Goal: Task Accomplishment & Management: Use online tool/utility

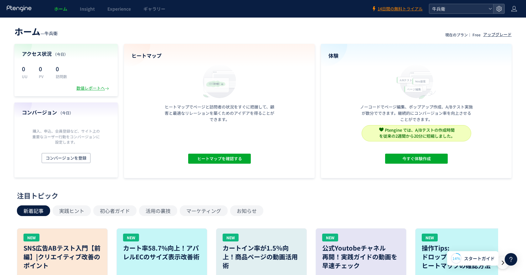
click at [477, 7] on span "牛兵衛" at bounding box center [458, 8] width 56 height 9
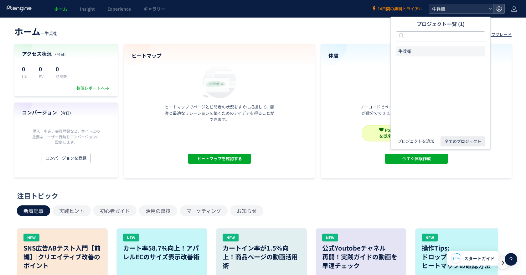
click at [477, 7] on span "牛兵衛" at bounding box center [458, 8] width 56 height 9
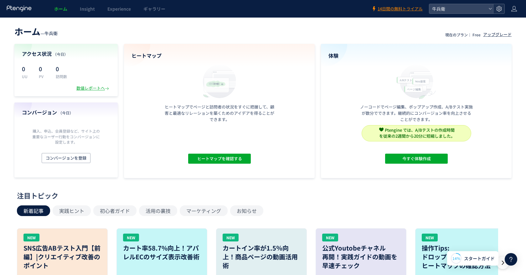
click at [498, 7] on use at bounding box center [499, 8] width 5 height 5
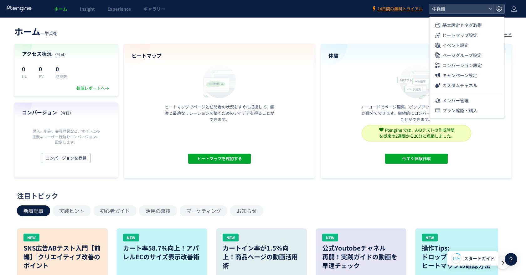
click at [332, 31] on header "ホーム — 牛兵衛 現在のプラン： Free アップグレード" at bounding box center [263, 31] width 498 height 14
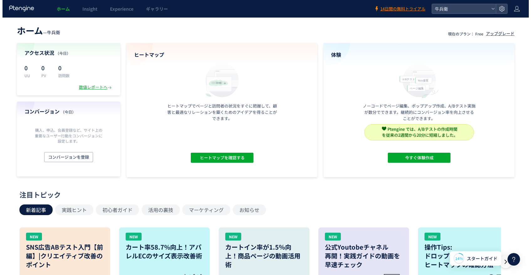
scroll to position [3, 0]
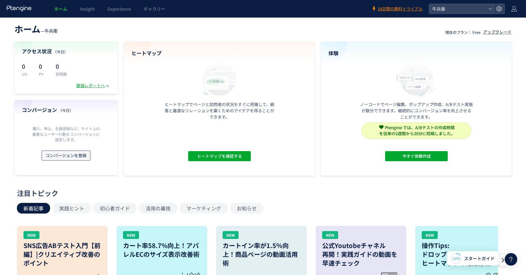
click at [71, 151] on span "コンバージョンを登録" at bounding box center [66, 155] width 41 height 10
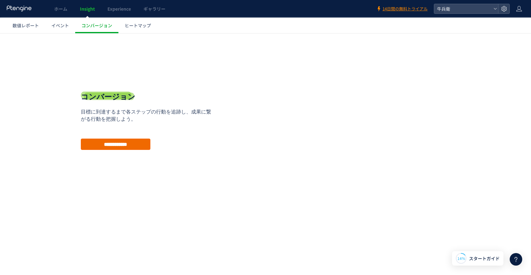
click at [96, 142] on input "**********" at bounding box center [116, 143] width 70 height 11
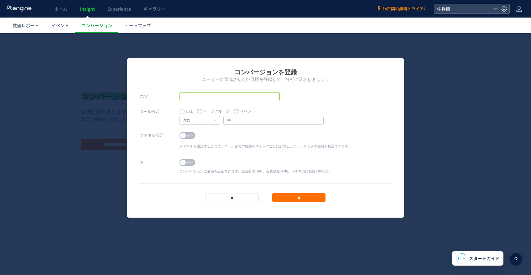
click at [211, 95] on input "text" at bounding box center [230, 96] width 100 height 9
type input "**"
click at [213, 120] on h4 "含む" at bounding box center [200, 120] width 41 height 9
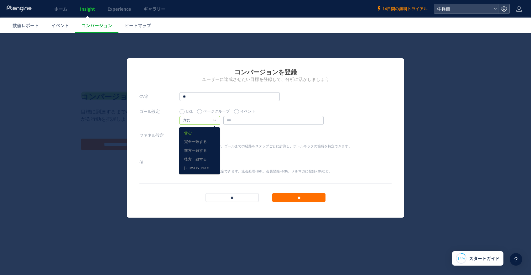
click at [213, 120] on h4 "含む" at bounding box center [200, 120] width 41 height 9
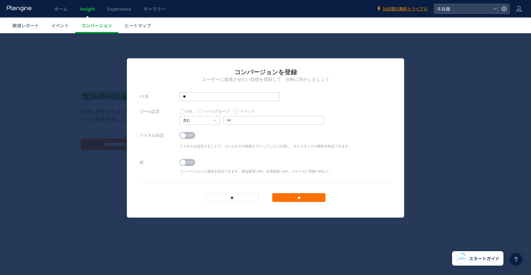
click at [235, 110] on label "イベント" at bounding box center [244, 111] width 21 height 9
click at [241, 119] on input "text" at bounding box center [273, 120] width 100 height 9
click at [318, 120] on icon at bounding box center [317, 120] width 3 height 2
click at [301, 119] on input "text" at bounding box center [273, 120] width 100 height 9
click at [206, 121] on link "含む" at bounding box center [196, 121] width 27 height 6
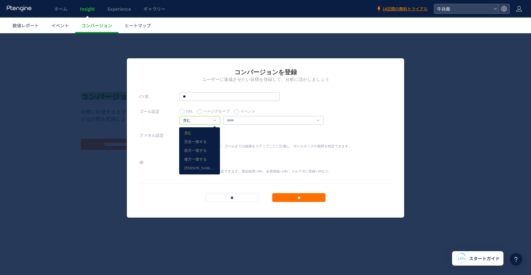
click at [209, 121] on link "含む" at bounding box center [196, 121] width 27 height 6
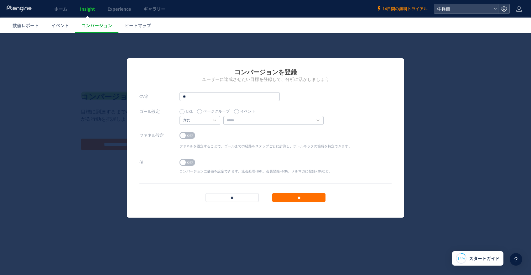
click at [181, 111] on label "URL" at bounding box center [186, 111] width 13 height 9
click at [198, 121] on link "含む" at bounding box center [196, 121] width 27 height 6
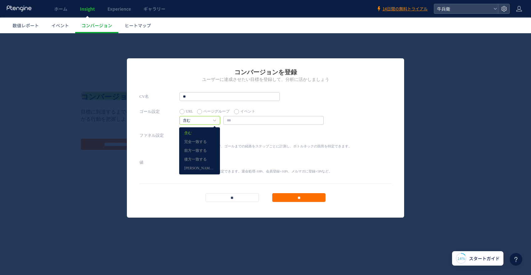
click at [198, 121] on link "含む" at bounding box center [196, 121] width 27 height 6
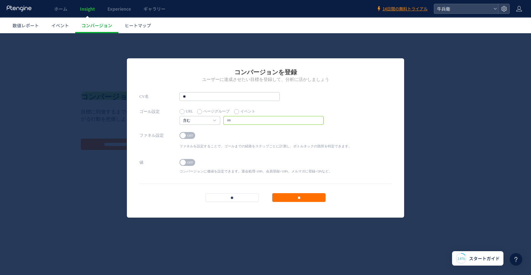
click at [253, 120] on input "text" at bounding box center [273, 120] width 100 height 9
paste input "**********"
type input "**********"
click at [243, 110] on label "イベント" at bounding box center [244, 111] width 21 height 9
click at [243, 119] on input "text" at bounding box center [273, 120] width 100 height 9
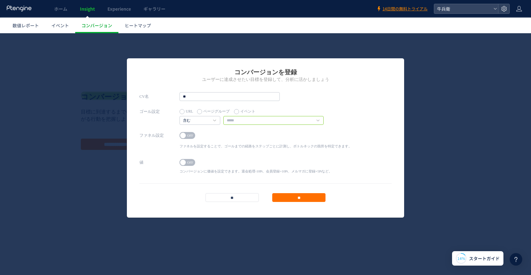
click at [321, 122] on input "text" at bounding box center [273, 120] width 100 height 9
click at [180, 110] on label "URL" at bounding box center [186, 111] width 13 height 9
click at [226, 139] on div "ON OFF" at bounding box center [266, 136] width 172 height 9
click at [189, 135] on span "OFF" at bounding box center [189, 135] width 9 height 7
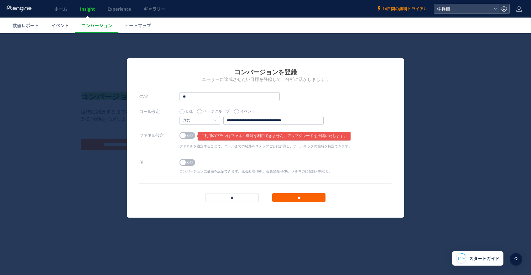
click at [306, 195] on input "**" at bounding box center [298, 197] width 53 height 9
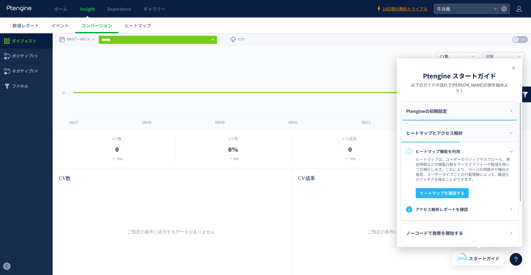
click at [486, 102] on div "Ptengineの初期設定" at bounding box center [459, 111] width 117 height 19
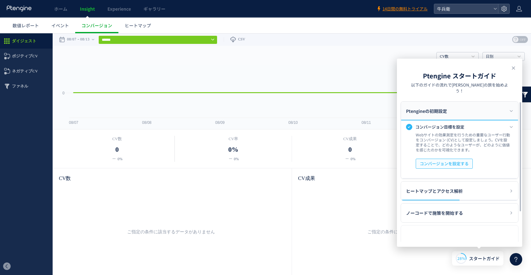
click at [441, 161] on span "コンバージョンを設定する" at bounding box center [444, 164] width 49 height 10
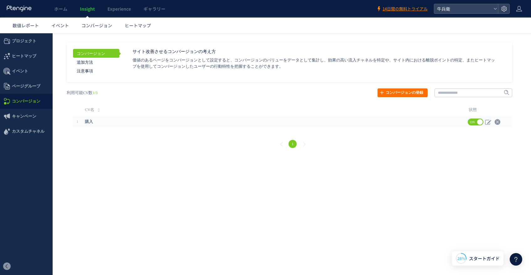
click at [29, 104] on span "コンバージョン" at bounding box center [26, 101] width 29 height 15
click at [32, 60] on span "ヒートマップ" at bounding box center [24, 56] width 24 height 15
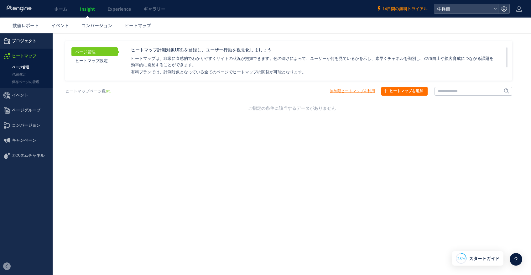
click at [28, 48] on span "プロジェクト" at bounding box center [24, 41] width 24 height 15
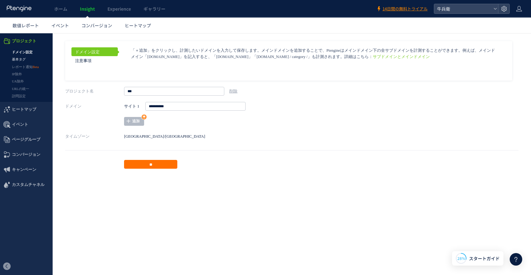
click at [26, 56] on link "基本タグ" at bounding box center [26, 59] width 53 height 7
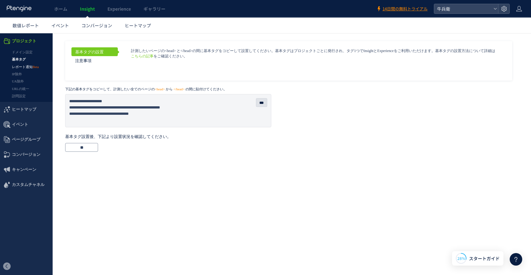
click at [27, 63] on link "レポート通知" at bounding box center [26, 66] width 53 height 7
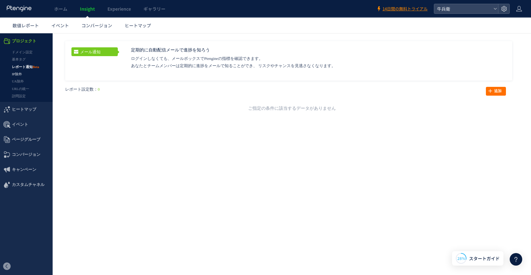
click at [29, 76] on link "IP除外" at bounding box center [26, 73] width 53 height 7
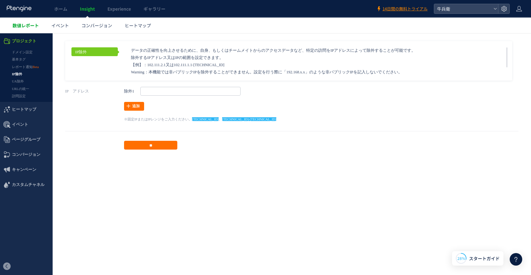
click at [25, 27] on span "数値レポート" at bounding box center [26, 25] width 26 height 6
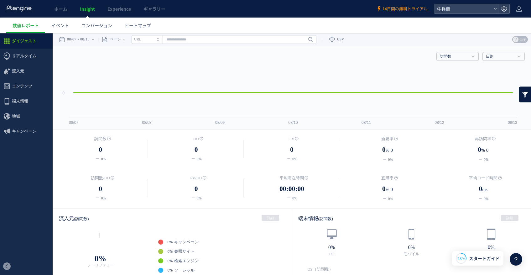
click at [22, 13] on div at bounding box center [19, 9] width 26 height 18
click at [23, 8] on icon at bounding box center [19, 8] width 26 height 6
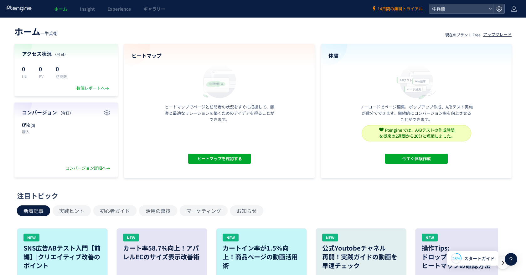
click at [102, 168] on div "コンバージョン詳細へ" at bounding box center [88, 168] width 46 height 6
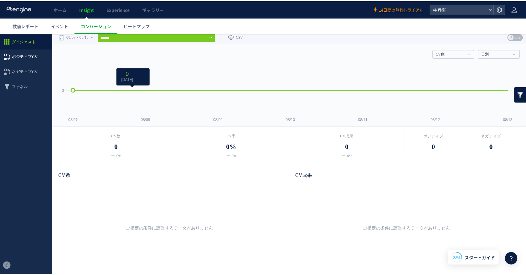
scroll to position [3, 0]
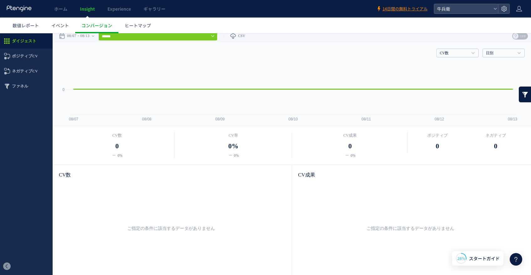
click at [22, 10] on use at bounding box center [19, 8] width 25 height 6
